Goal: Obtain resource: Obtain resource

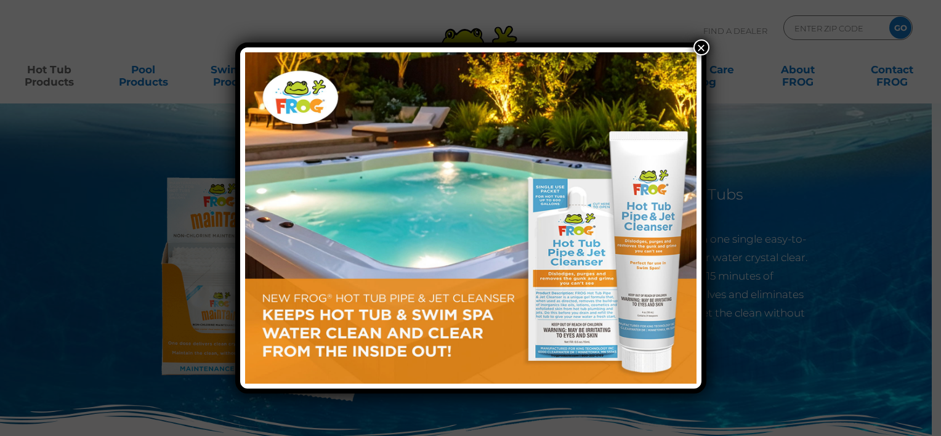
click at [702, 46] on button "×" at bounding box center [702, 47] width 16 height 16
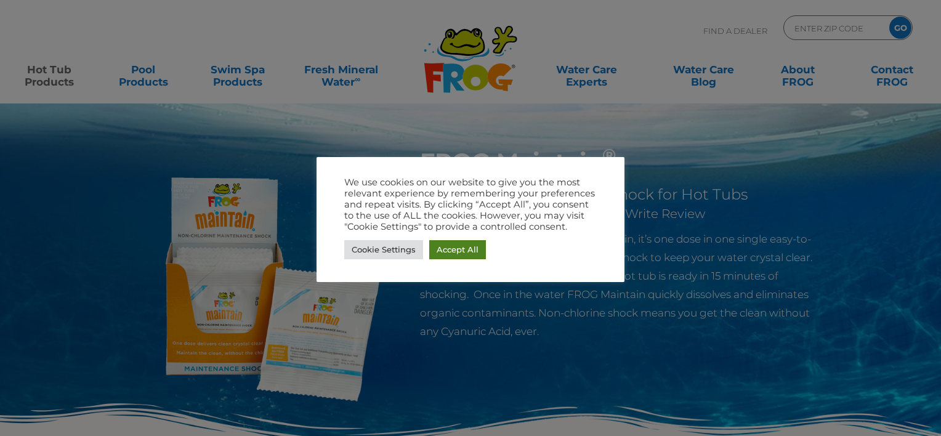
click at [468, 252] on link "Accept All" at bounding box center [457, 249] width 57 height 19
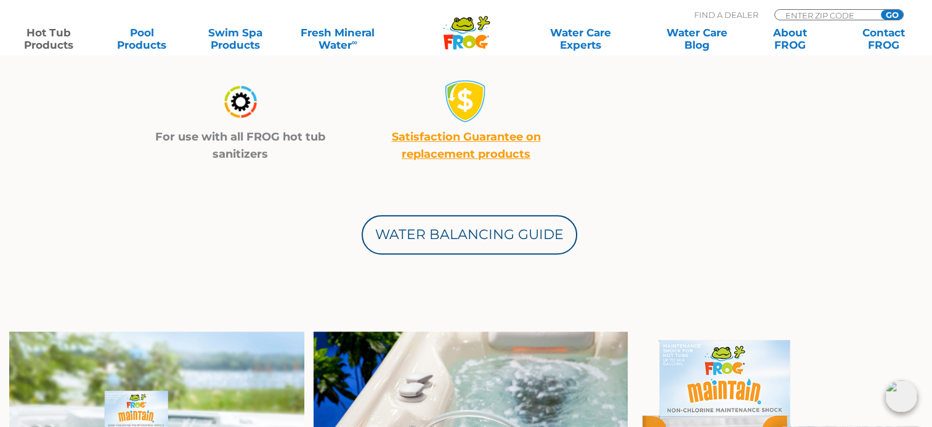
scroll to position [575, 0]
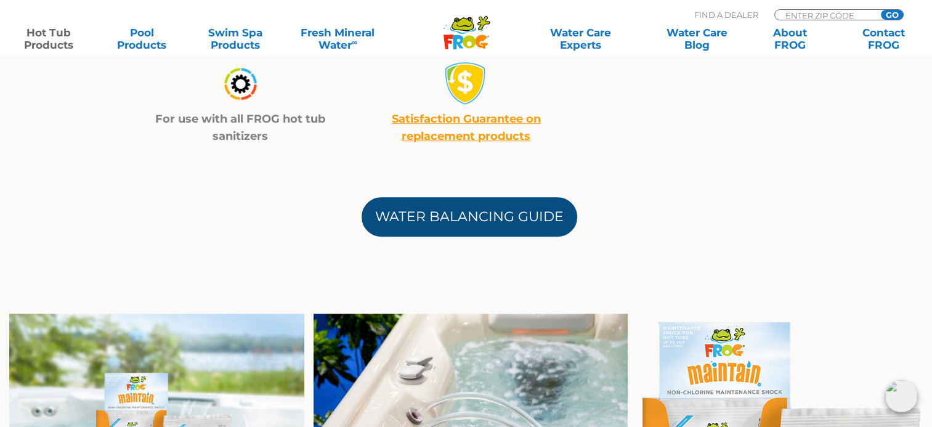
click at [537, 220] on link "Water Balancing Guide" at bounding box center [470, 216] width 216 height 39
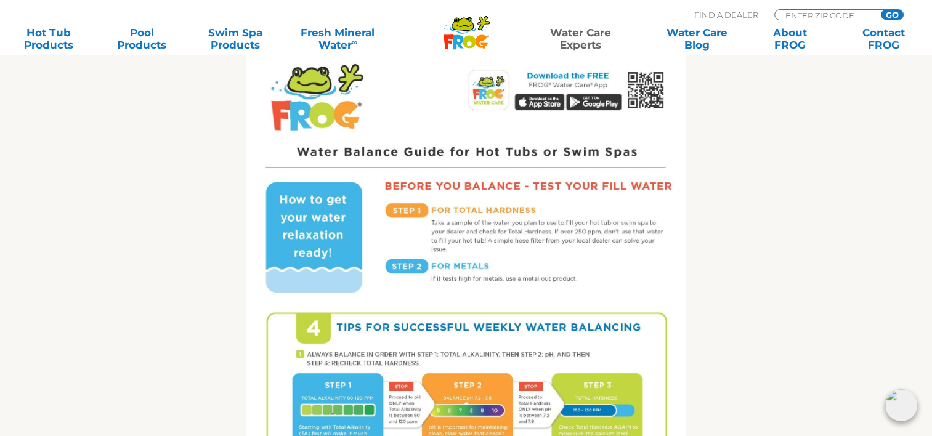
scroll to position [608, 0]
